Goal: Task Accomplishment & Management: Complete application form

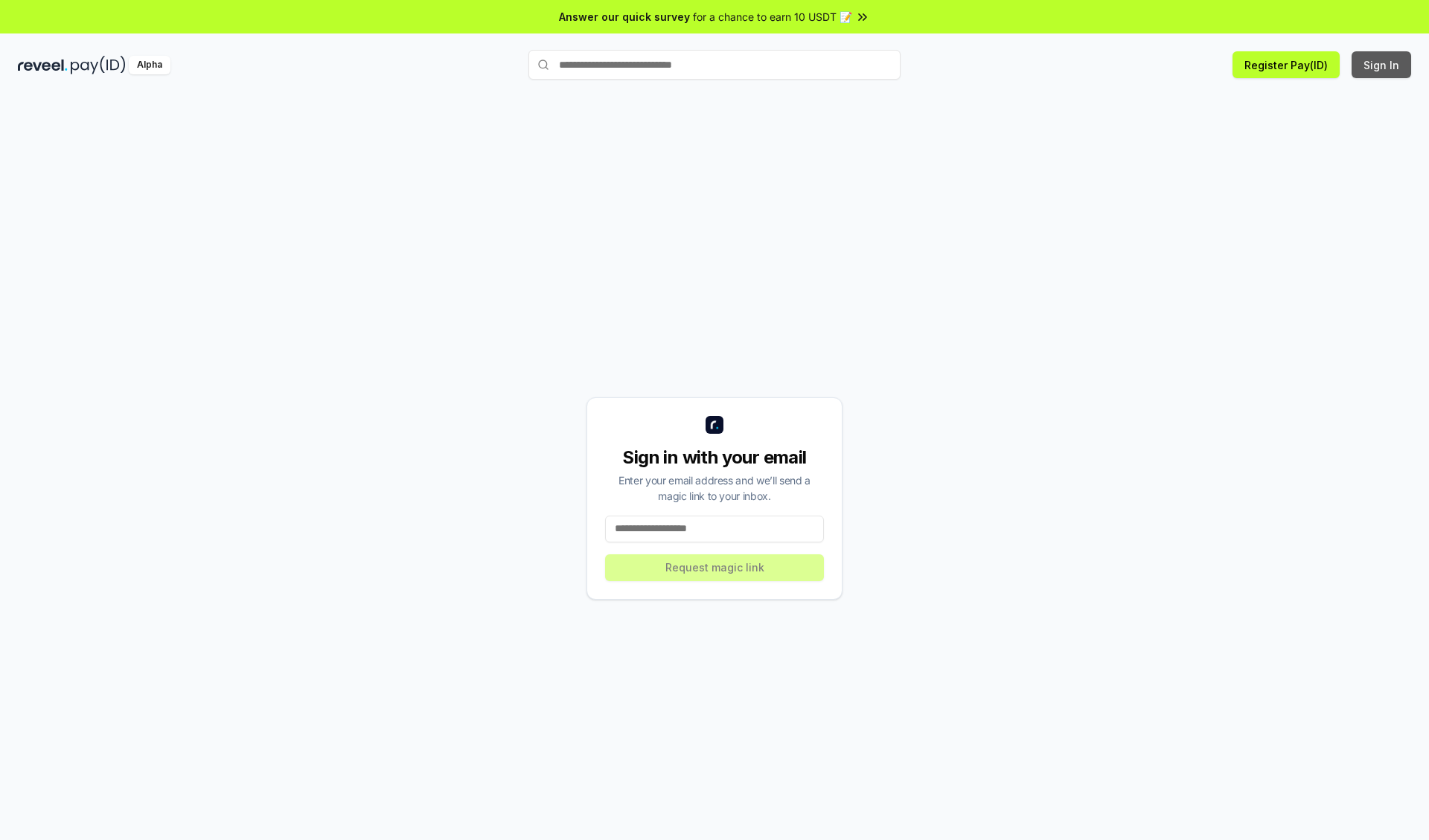
click at [1382, 64] on button "Sign In" at bounding box center [1381, 64] width 59 height 27
type input "**********"
click at [714, 567] on button "Request magic link" at bounding box center [714, 568] width 219 height 27
